Goal: Find specific page/section: Find specific page/section

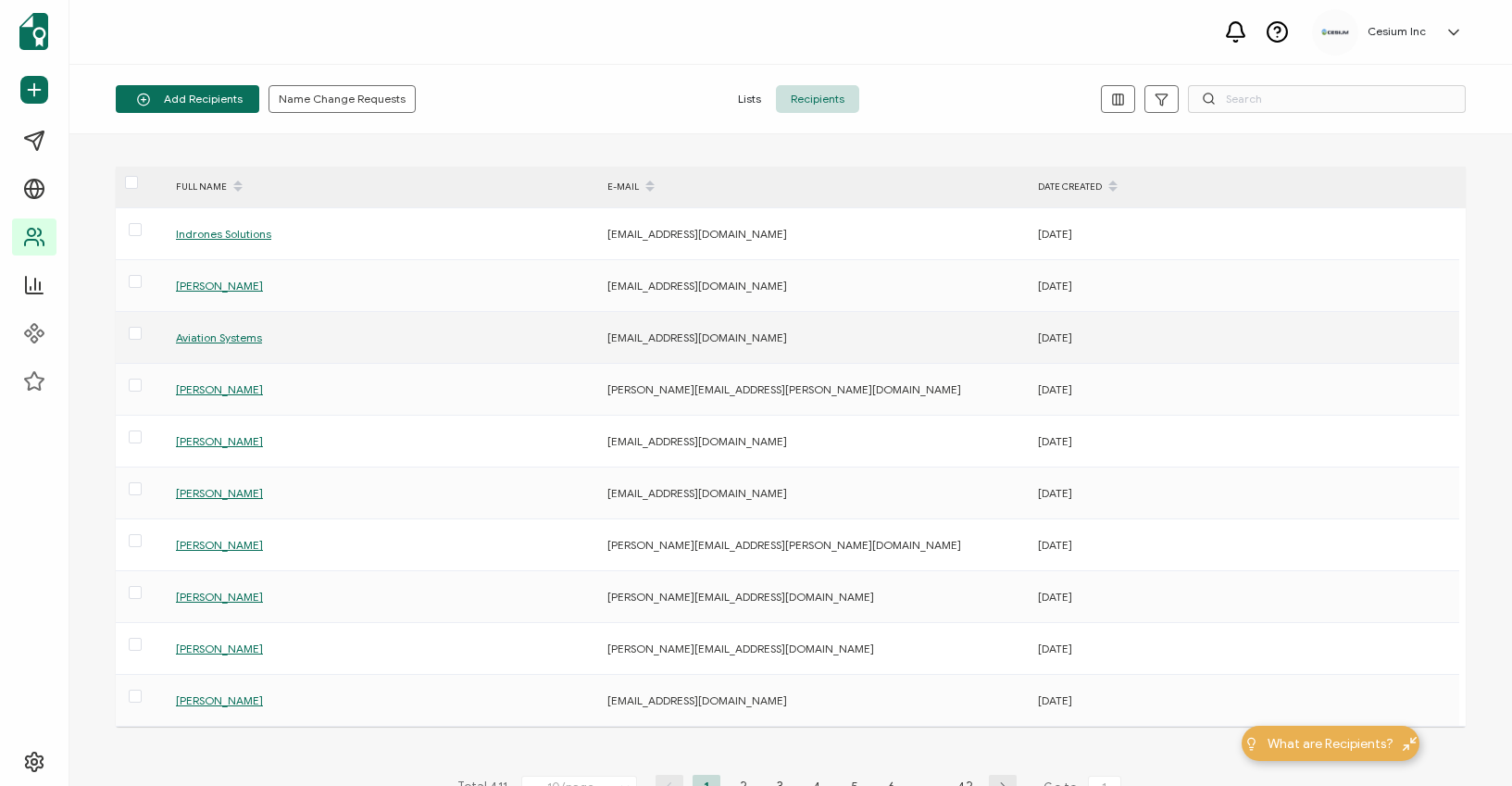
click at [209, 336] on span "Aviation Systems" at bounding box center [219, 338] width 86 height 14
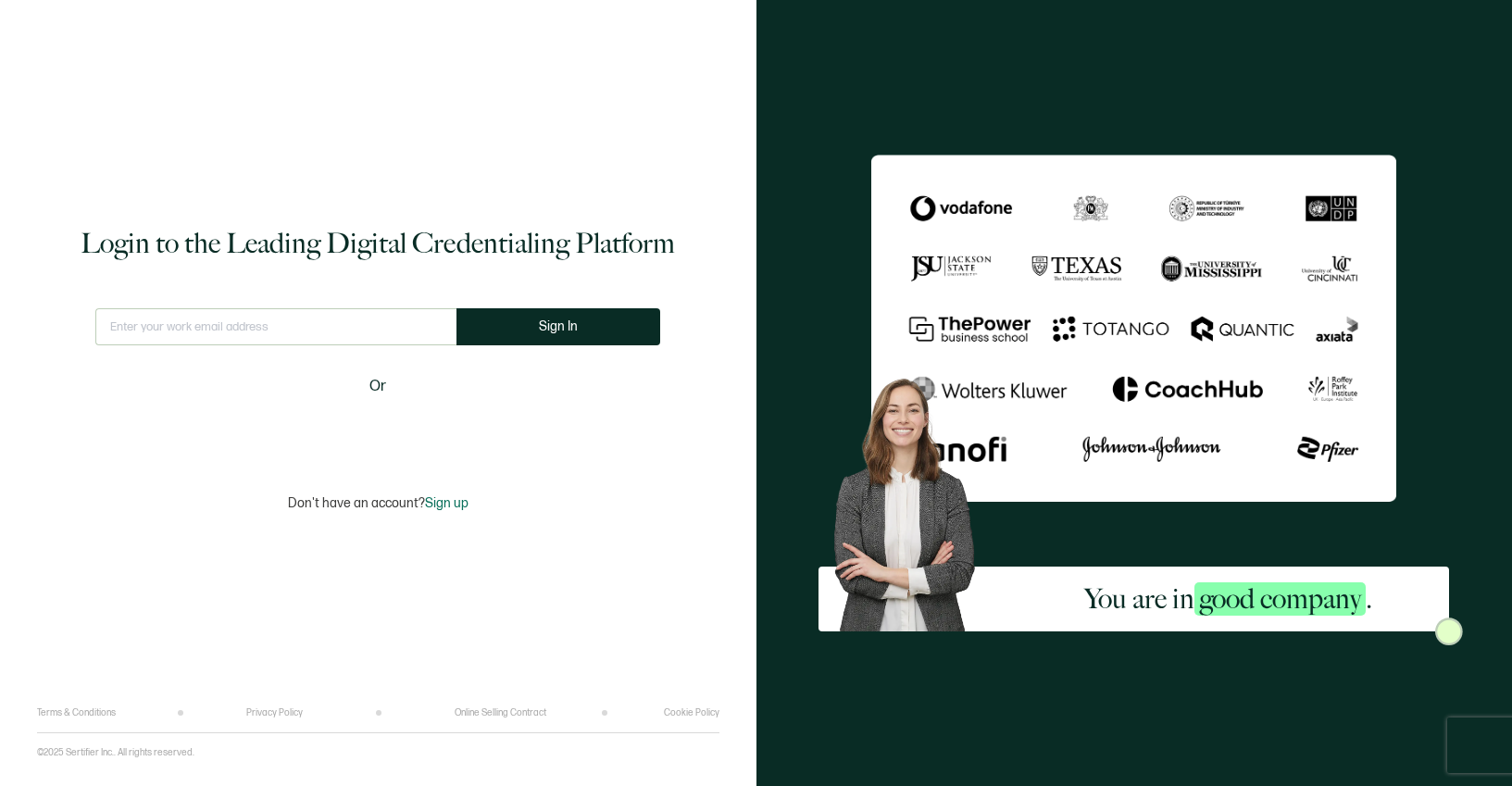
click at [209, 336] on input "text" at bounding box center [275, 326] width 361 height 37
type input "[PERSON_NAME][EMAIL_ADDRESS][PERSON_NAME][DOMAIN_NAME]"
click at [530, 328] on button "Sign In" at bounding box center [559, 326] width 204 height 37
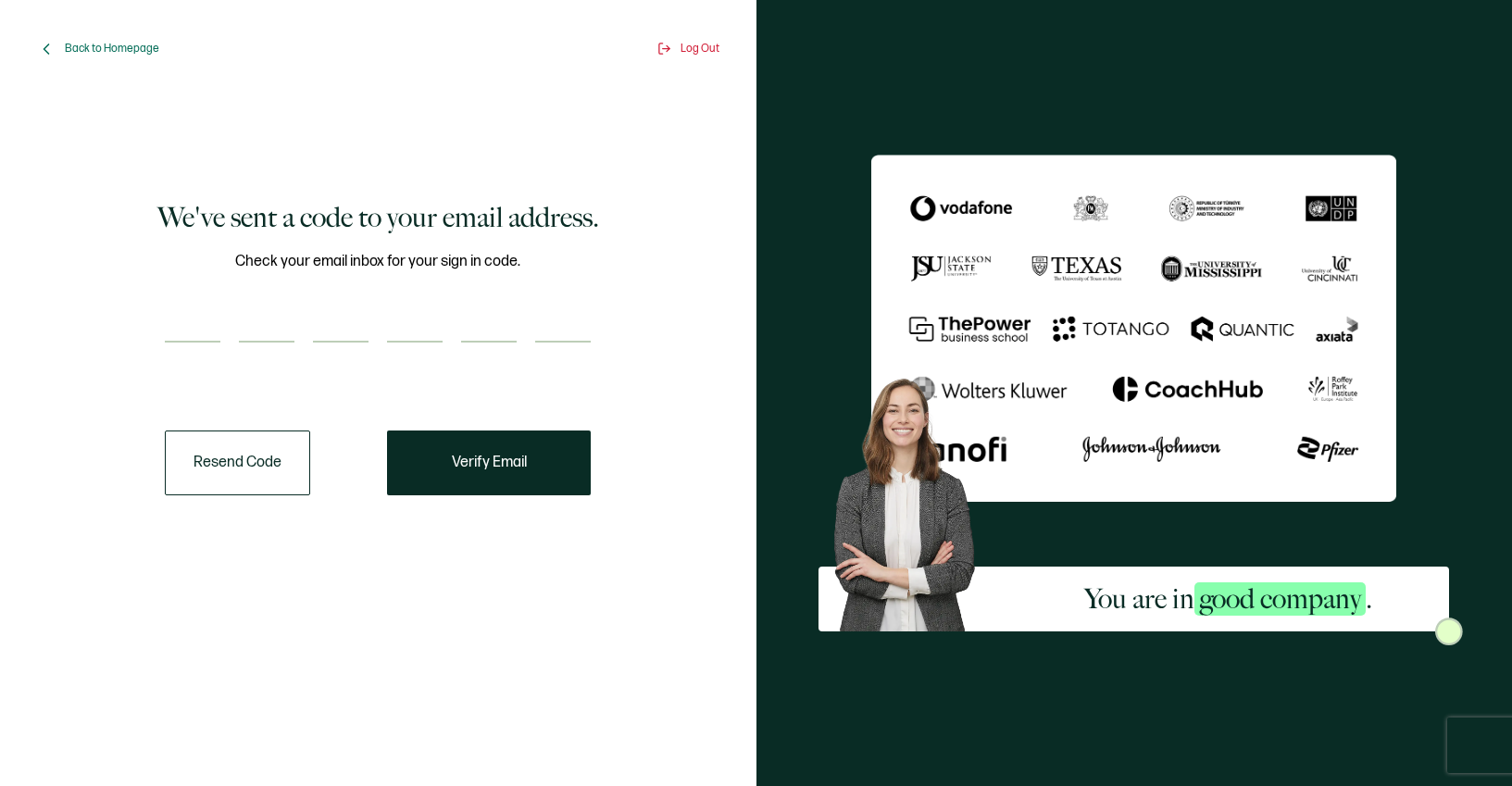
click at [177, 316] on input "number" at bounding box center [192, 323] width 55 height 37
paste input "2"
type input "2"
type input "7"
type input "2"
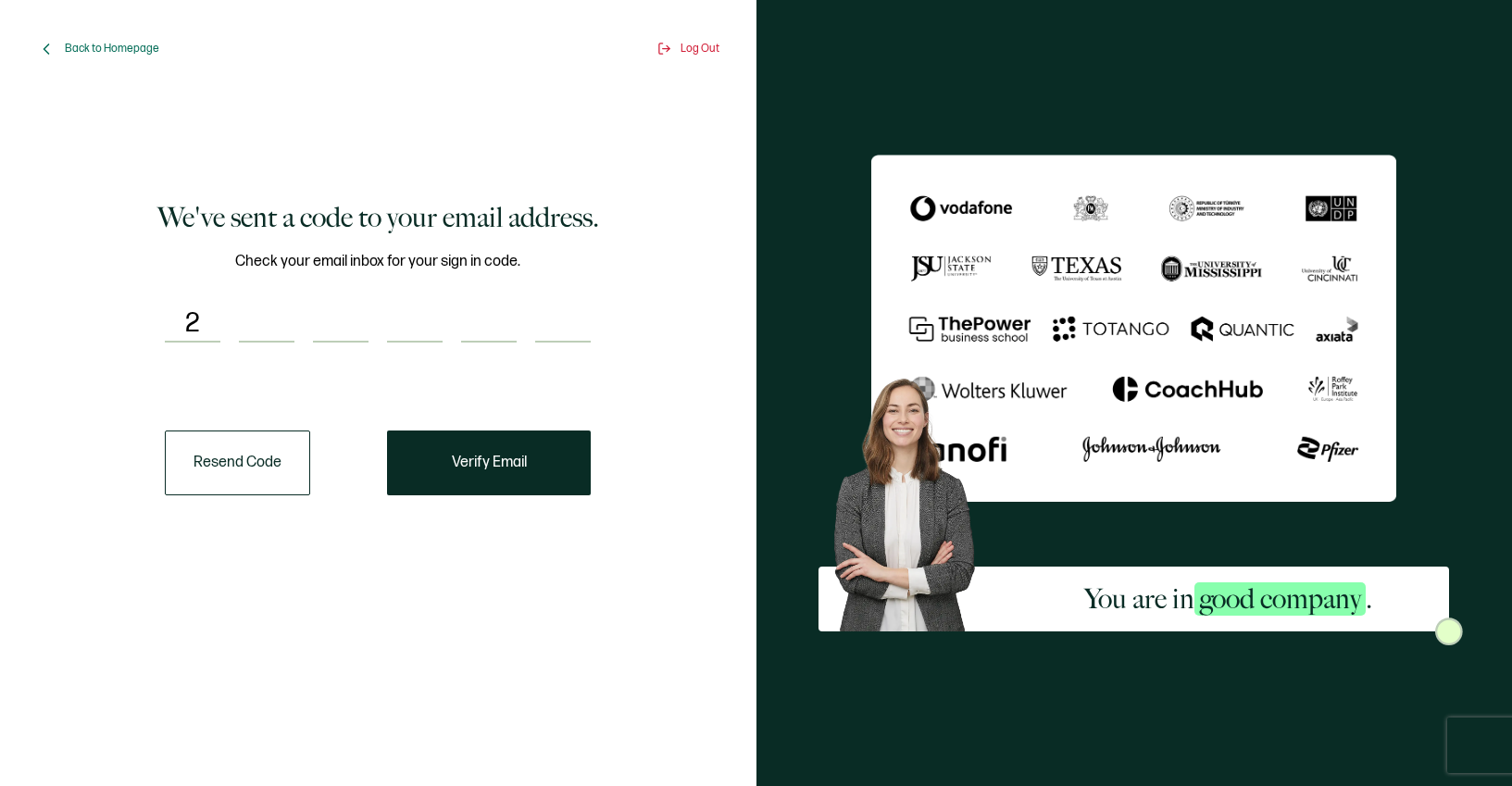
type input "0"
type input "7"
type input "2"
click at [486, 464] on span "Verify Email" at bounding box center [489, 463] width 75 height 15
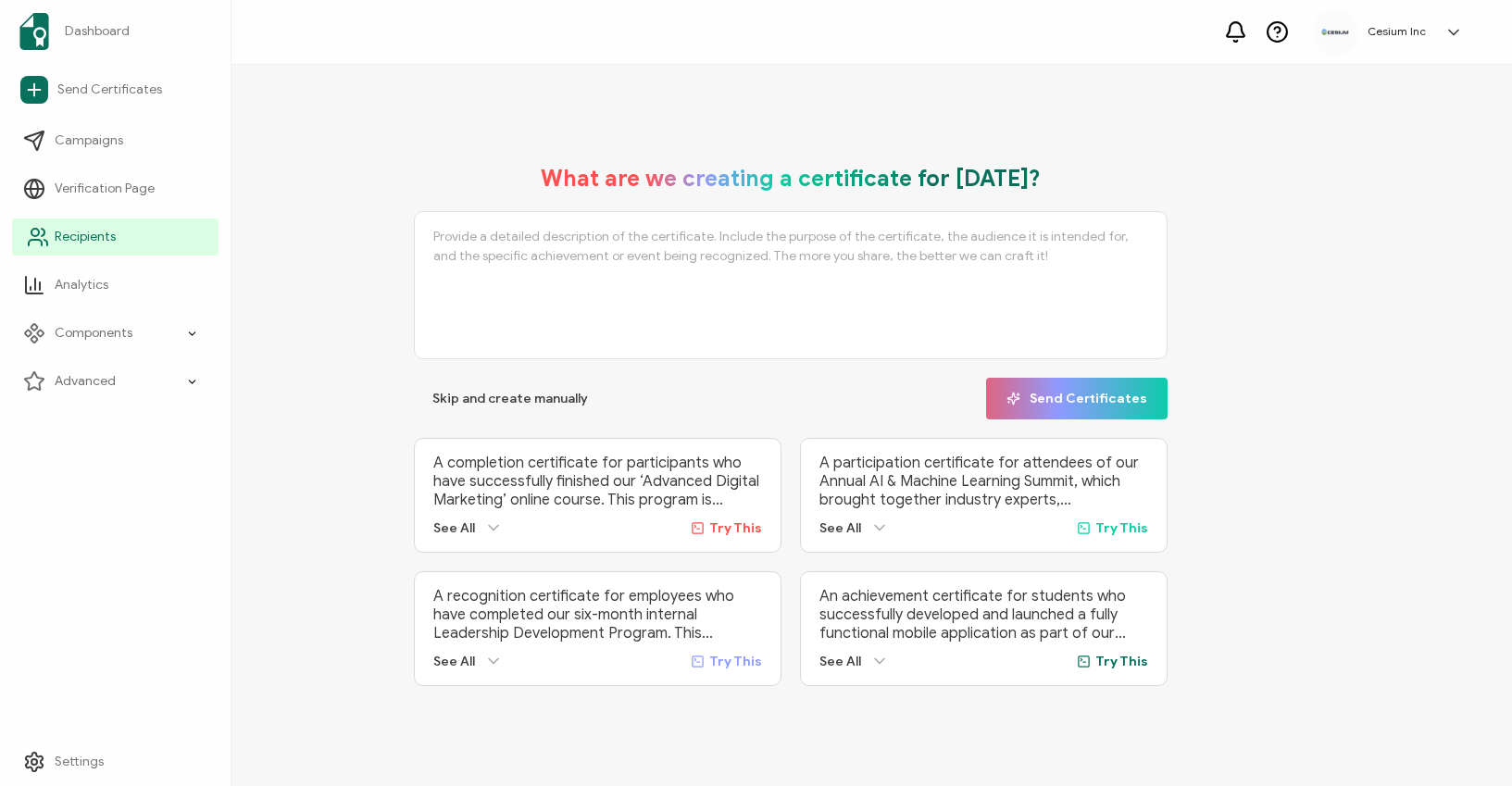
click at [88, 235] on span "Recipients" at bounding box center [85, 237] width 61 height 19
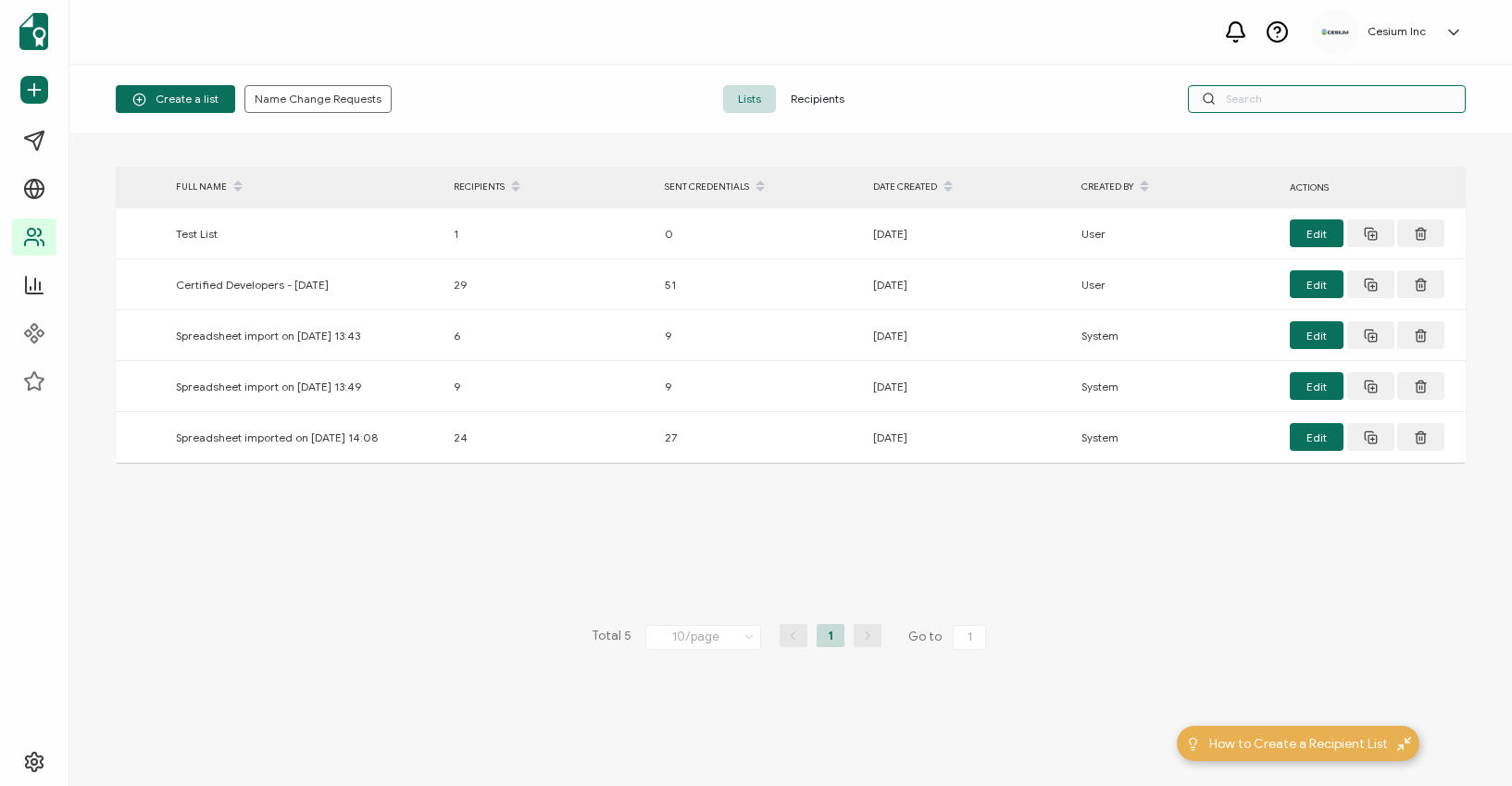
click at [1235, 105] on input "text" at bounding box center [1327, 99] width 277 height 28
type input "aviation"
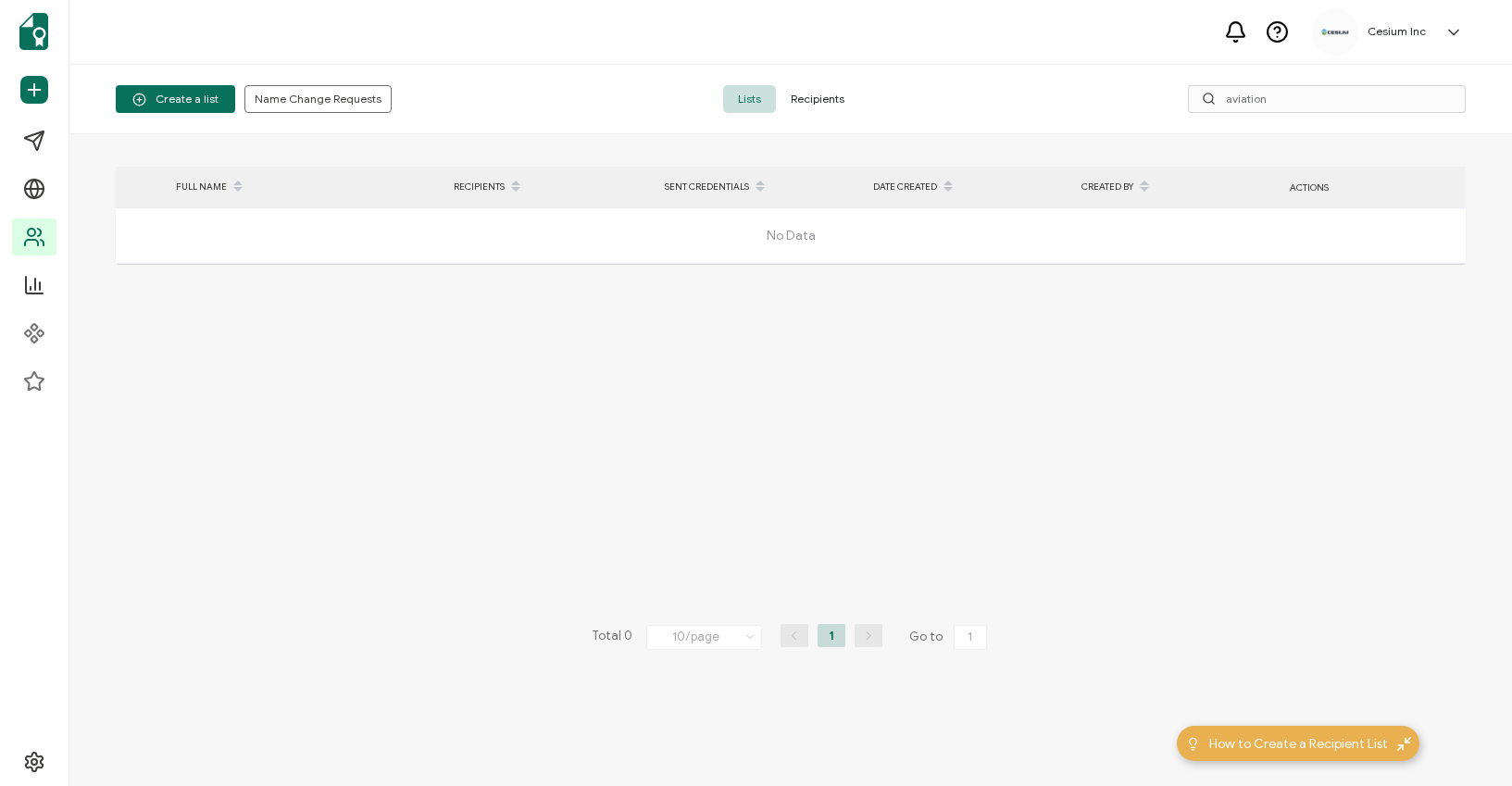
click at [810, 100] on span "Recipients" at bounding box center [817, 99] width 83 height 28
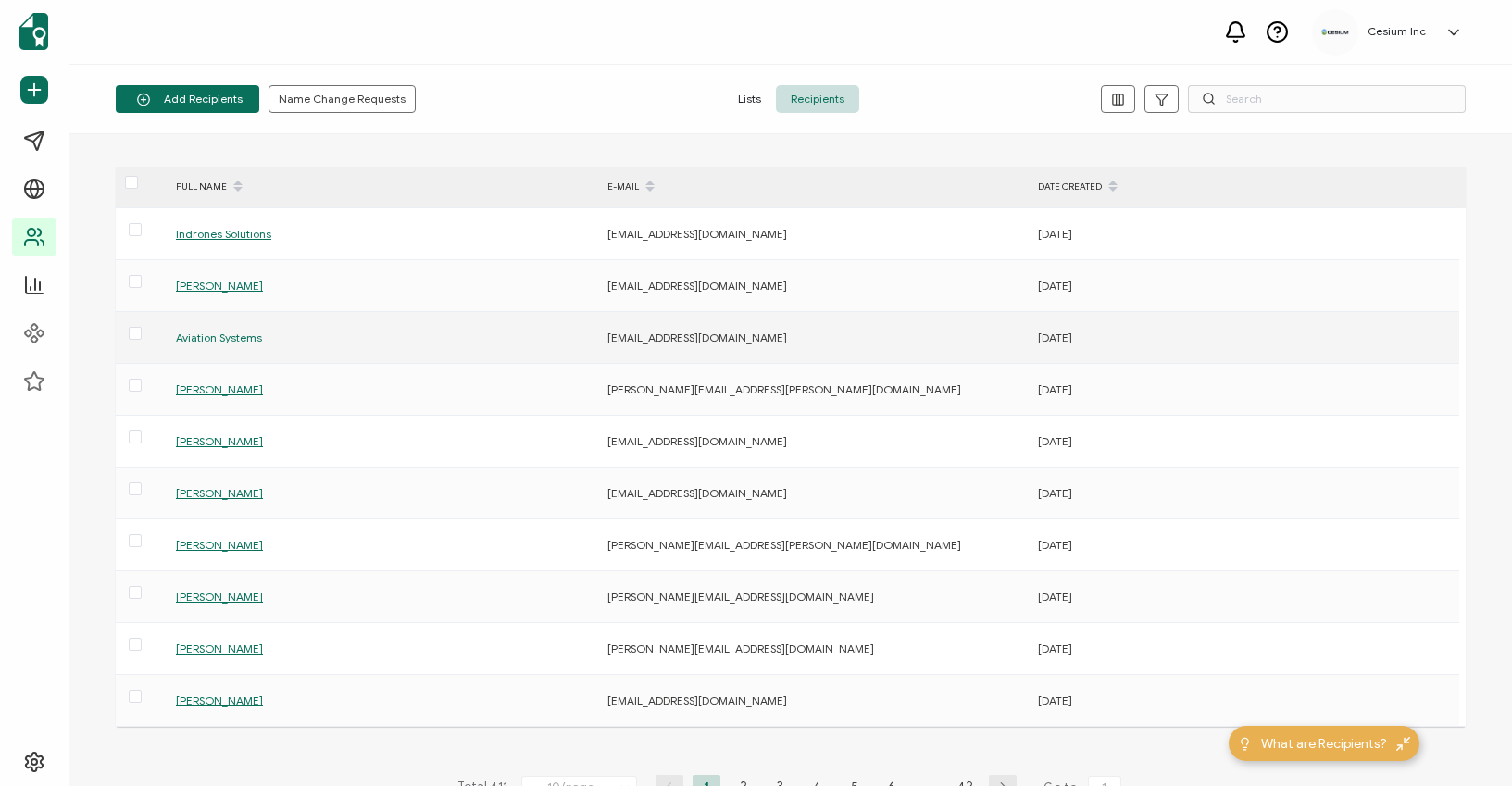
click at [239, 337] on span "Aviation Systems" at bounding box center [219, 338] width 86 height 14
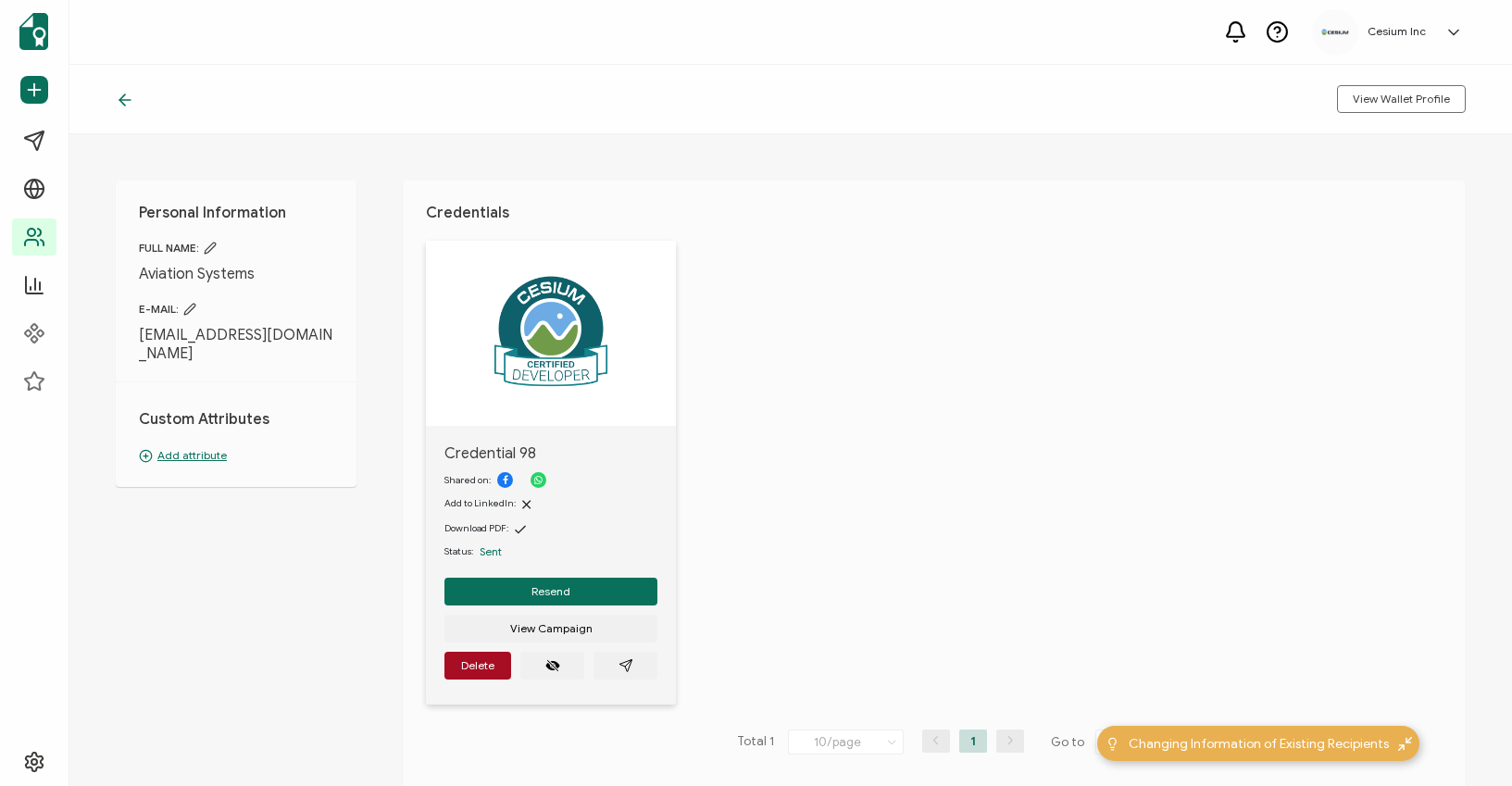
click at [552, 378] on img at bounding box center [551, 328] width 130 height 130
drag, startPoint x: 558, startPoint y: 627, endPoint x: 888, endPoint y: 484, distance: 359.7
click at [888, 484] on div "Credential 98 Shared on: Add to LinkedIn: Download PDF: Status: Sent Resend Vie…" at bounding box center [945, 485] width 1039 height 488
